Goal: Find specific fact: Find specific fact

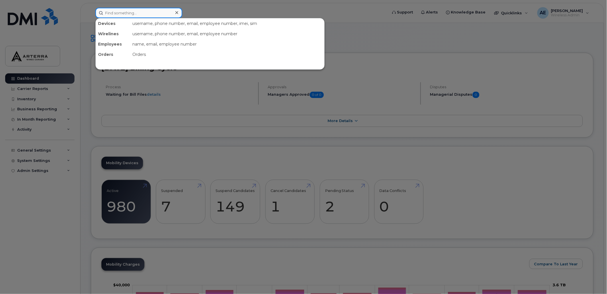
click at [160, 12] on input at bounding box center [138, 13] width 87 height 10
paste input "12895477426"
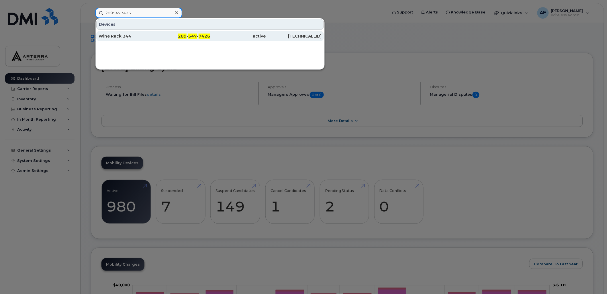
type input "2895477426"
drag, startPoint x: 113, startPoint y: 32, endPoint x: 113, endPoint y: 35, distance: 2.9
click at [113, 32] on div "Wine Rack 344" at bounding box center [127, 36] width 56 height 10
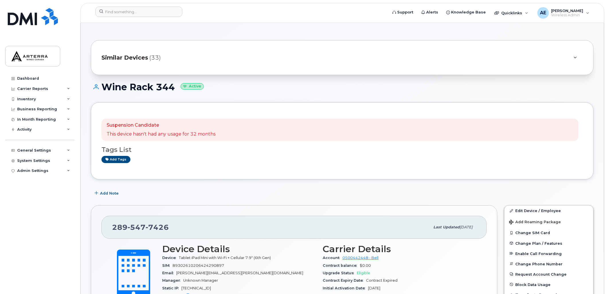
scroll to position [144, 0]
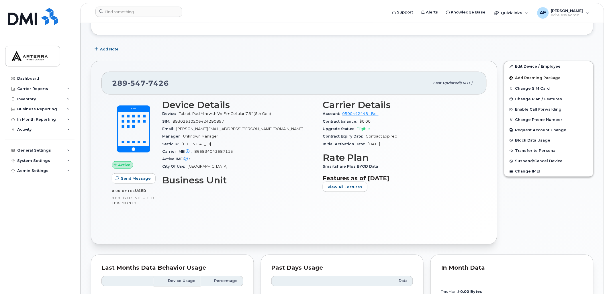
drag, startPoint x: 514, startPoint y: 28, endPoint x: 514, endPoint y: 32, distance: 4.0
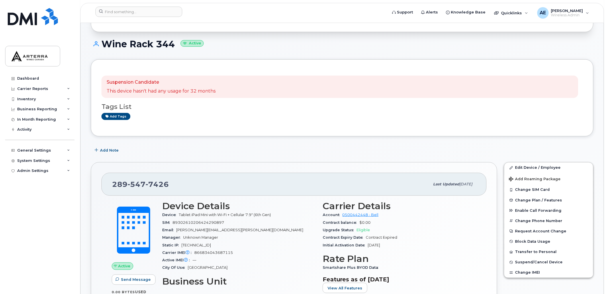
scroll to position [36, 0]
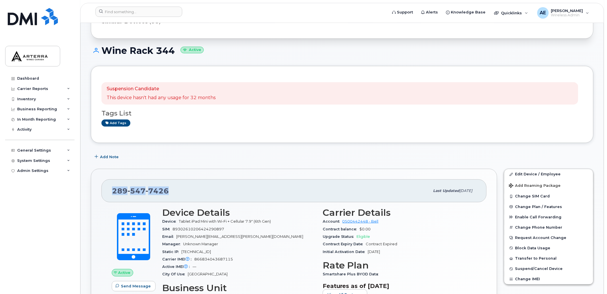
drag, startPoint x: 168, startPoint y: 189, endPoint x: 109, endPoint y: 197, distance: 58.9
click at [109, 197] on div "289 547 7426 Last updated Aug 29, 2025" at bounding box center [293, 190] width 385 height 23
drag, startPoint x: 109, startPoint y: 197, endPoint x: 156, endPoint y: 190, distance: 47.5
copy span "289 547 7426"
